Goal: Transaction & Acquisition: Purchase product/service

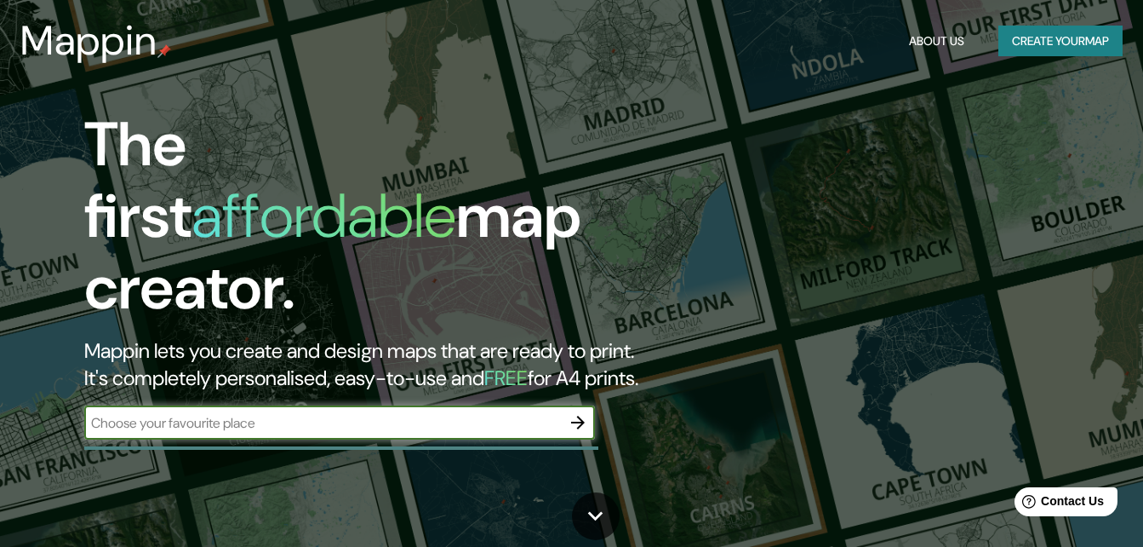
click at [1022, 32] on button "Create your map" at bounding box center [1061, 42] width 124 height 32
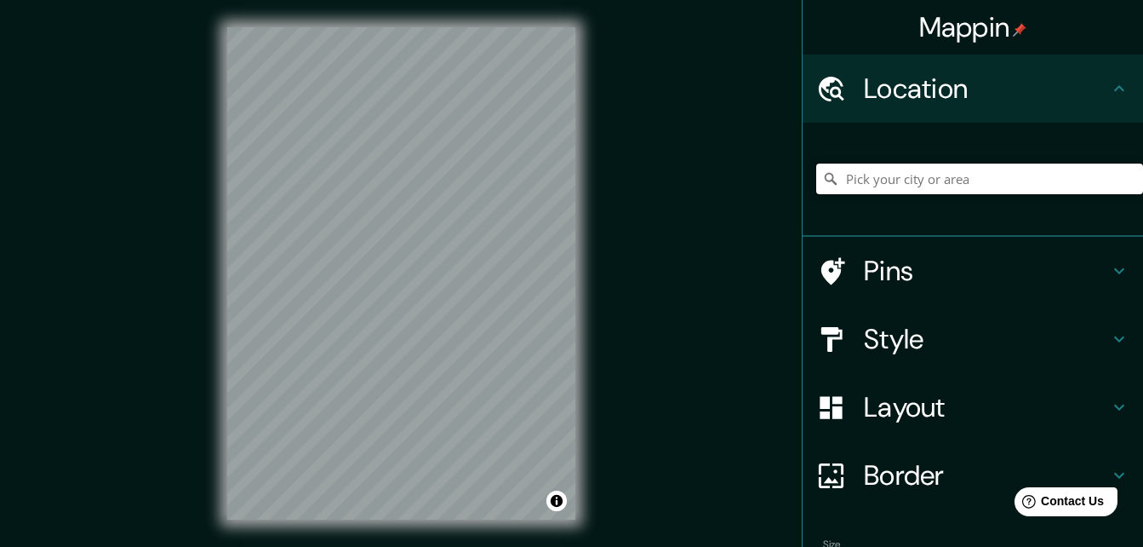
click at [918, 180] on input "Pick your city or area" at bounding box center [979, 178] width 327 height 31
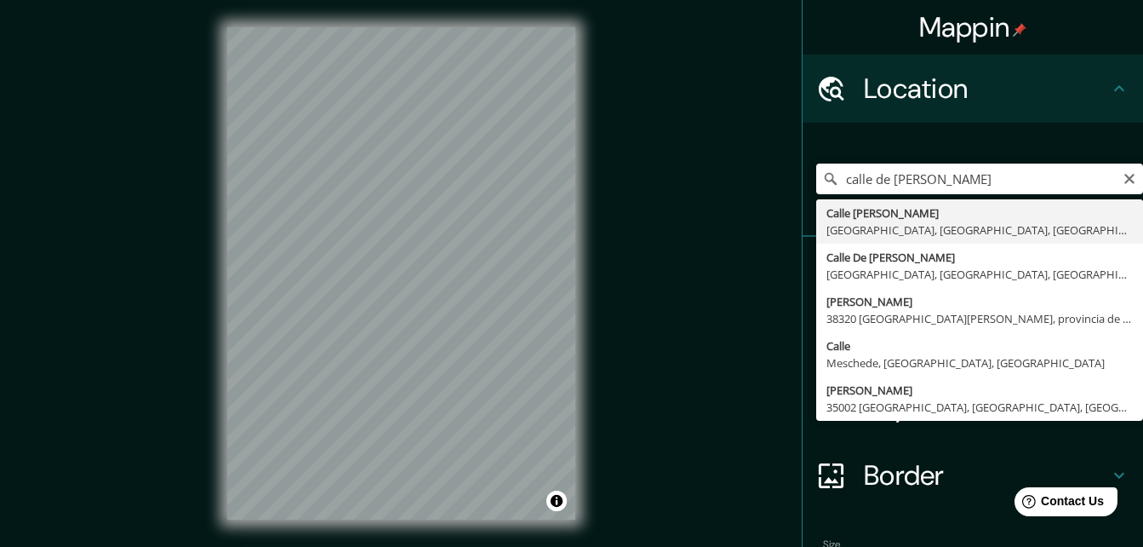
type input "[GEOGRAPHIC_DATA][PERSON_NAME], [GEOGRAPHIC_DATA], [GEOGRAPHIC_DATA]"
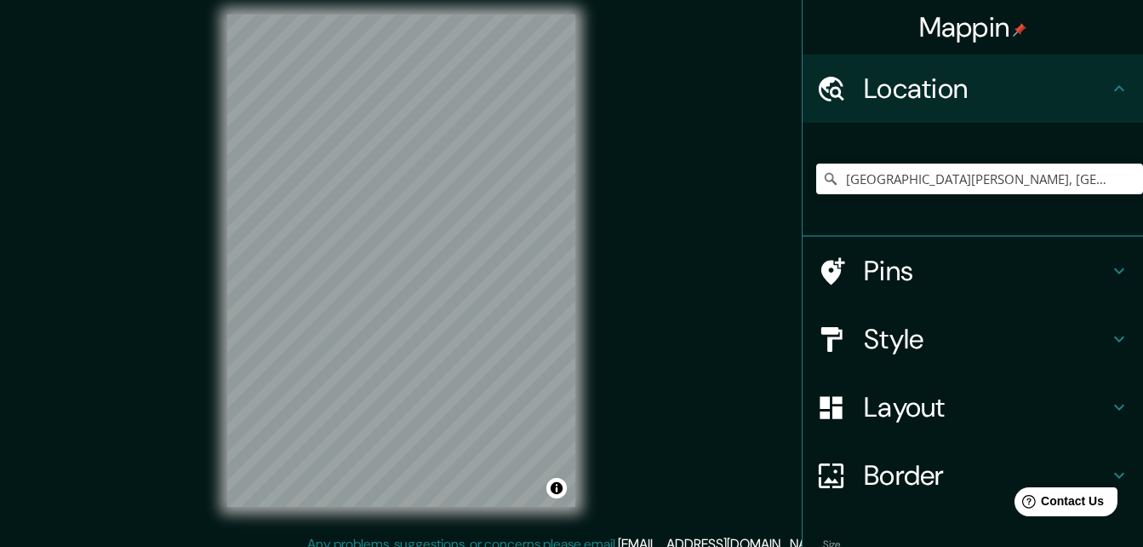
scroll to position [16, 0]
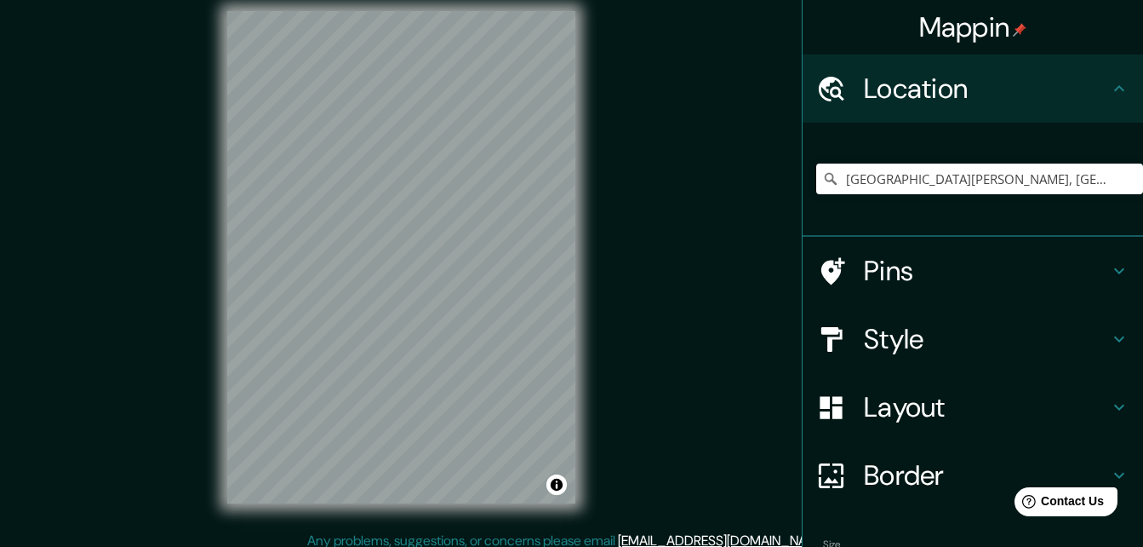
click at [1103, 326] on div "Style" at bounding box center [973, 339] width 341 height 68
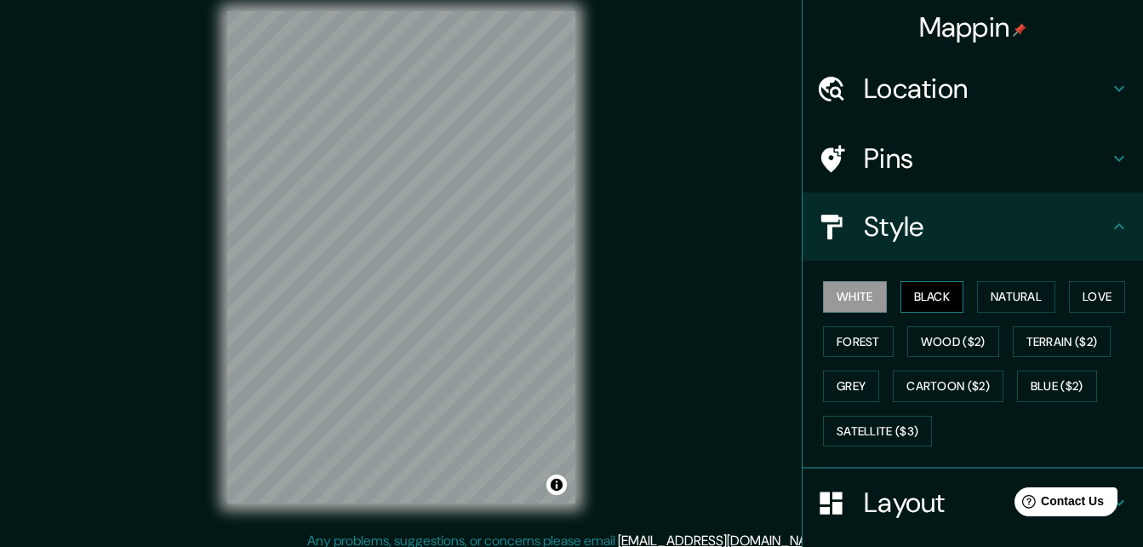
click at [937, 298] on button "Black" at bounding box center [933, 297] width 64 height 32
click at [853, 295] on button "White" at bounding box center [855, 297] width 64 height 32
click at [879, 337] on button "Forest" at bounding box center [858, 342] width 71 height 32
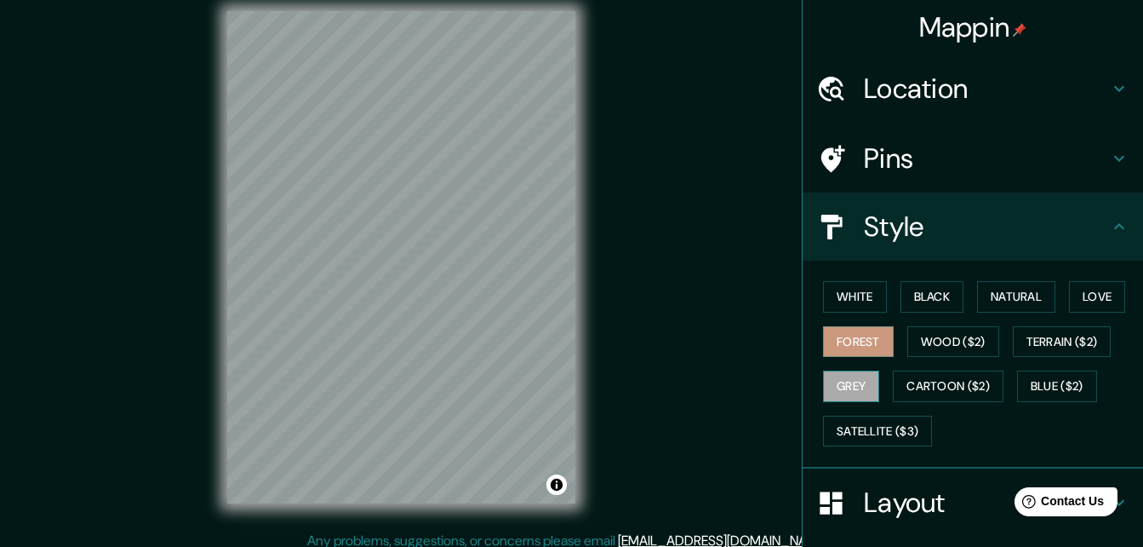
click at [856, 390] on button "Grey" at bounding box center [851, 386] width 56 height 32
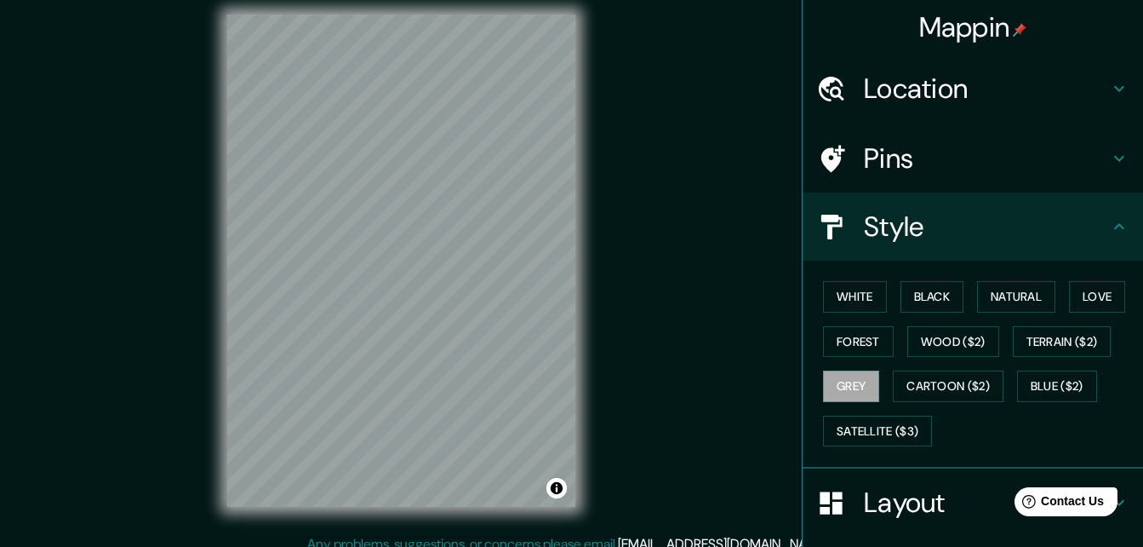
scroll to position [0, 0]
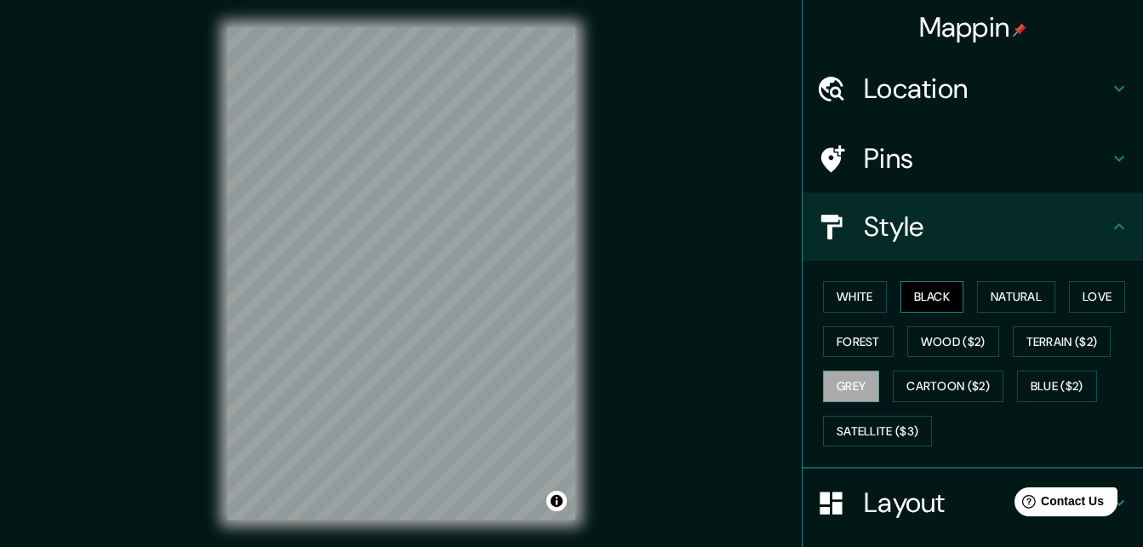
click at [925, 306] on button "Black" at bounding box center [933, 297] width 64 height 32
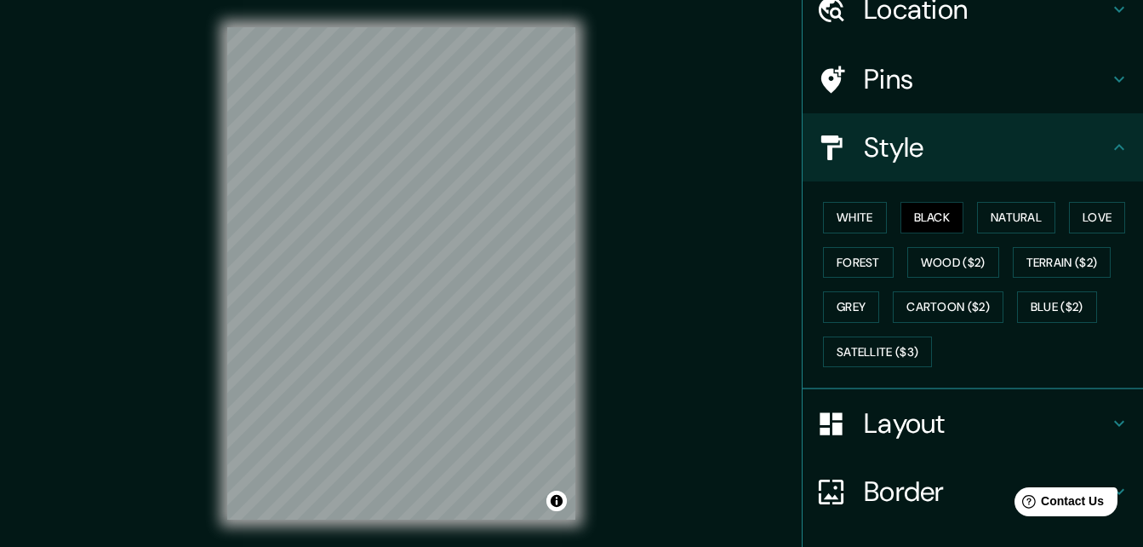
scroll to position [200, 0]
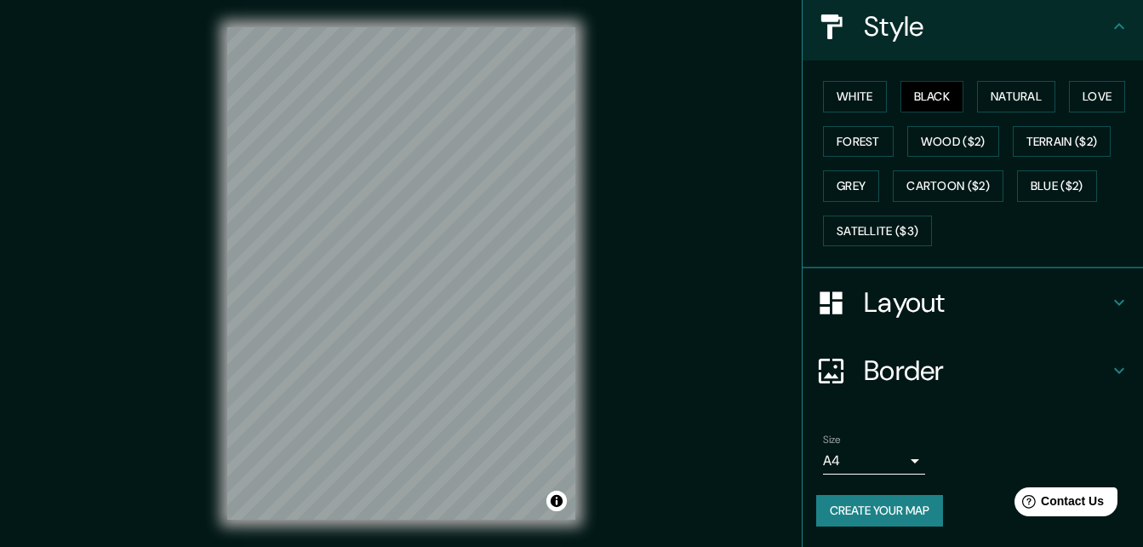
click at [900, 462] on body "Mappin Location [GEOGRAPHIC_DATA][PERSON_NAME], [GEOGRAPHIC_DATA], [GEOGRAPHIC_…" at bounding box center [571, 273] width 1143 height 547
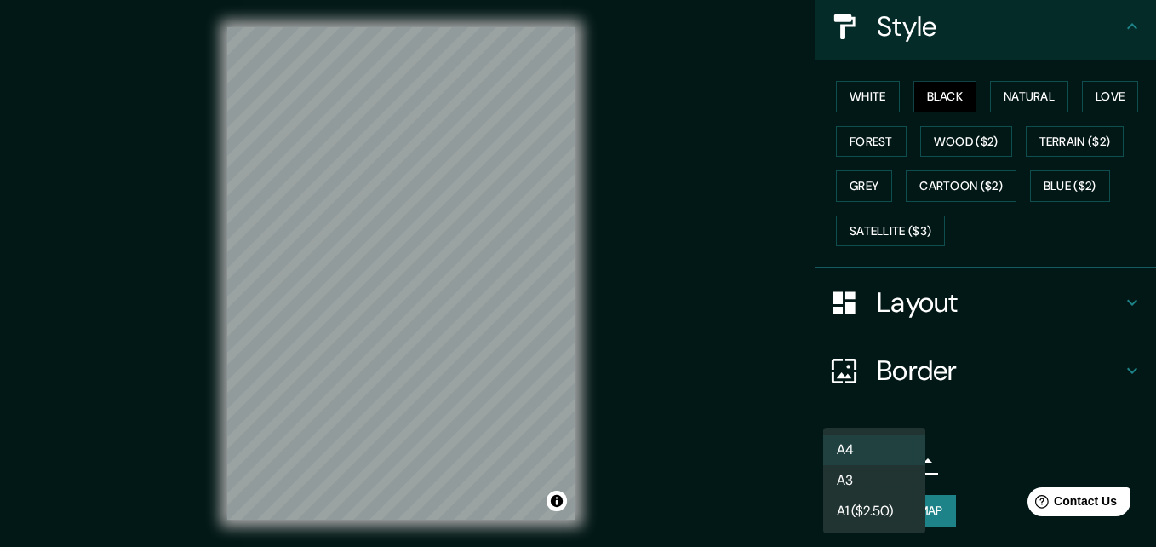
click at [939, 455] on div at bounding box center [578, 273] width 1156 height 547
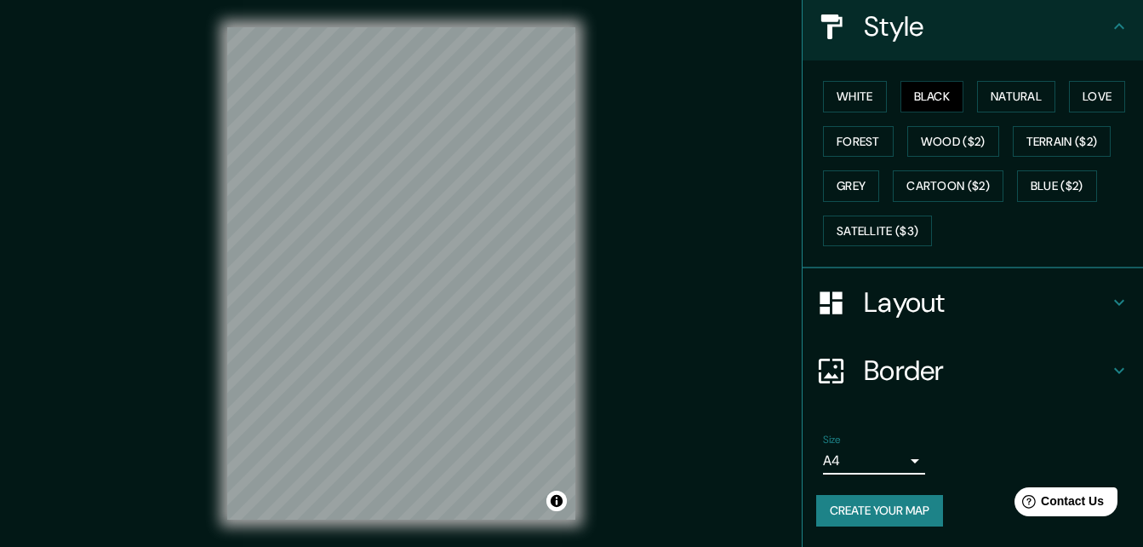
click at [908, 508] on button "Create your map" at bounding box center [879, 511] width 127 height 32
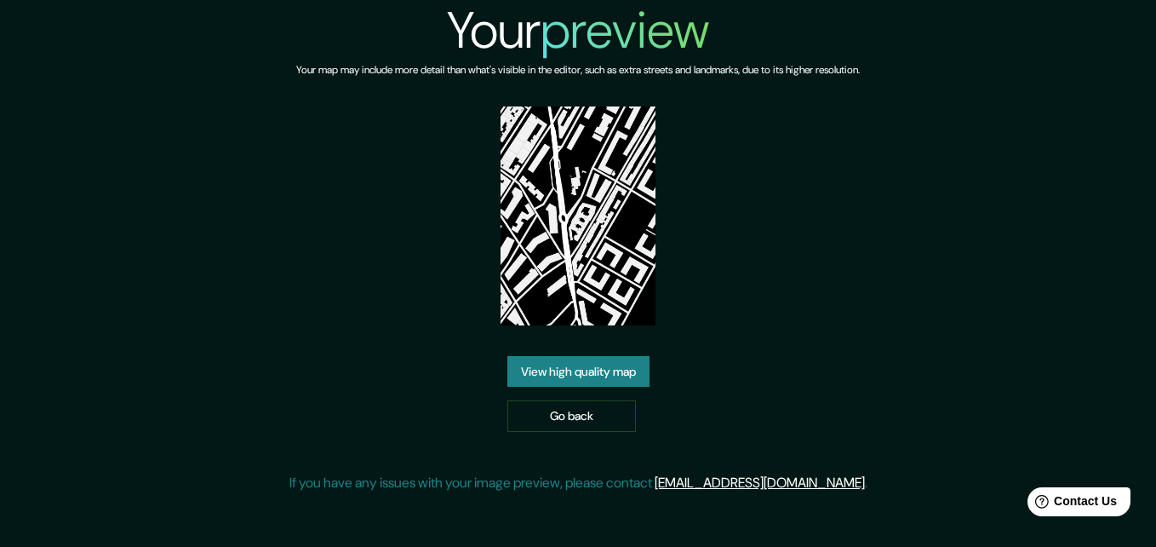
click at [619, 370] on link "View high quality map" at bounding box center [578, 372] width 142 height 32
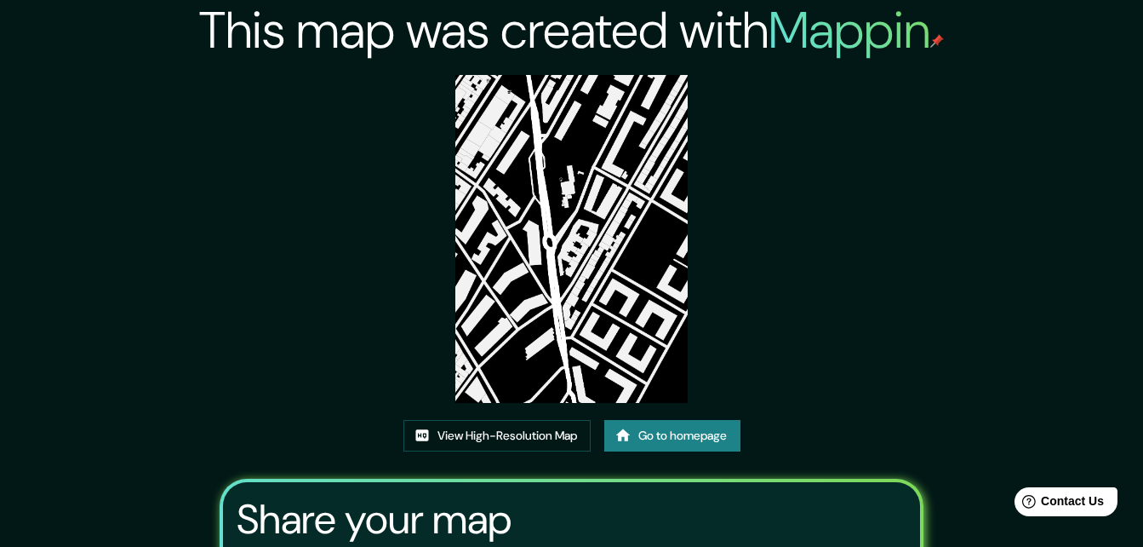
click at [894, 195] on div "This map was created with Mappin View High-Resolution Map Go to homepage Share …" at bounding box center [571, 366] width 745 height 733
drag, startPoint x: 894, startPoint y: 195, endPoint x: 917, endPoint y: 279, distance: 87.4
click at [917, 279] on div "This map was created with Mappin View High-Resolution Map Go to homepage Share …" at bounding box center [571, 366] width 745 height 733
click at [452, 437] on link "View High-Resolution Map" at bounding box center [497, 436] width 187 height 32
